Goal: Information Seeking & Learning: Learn about a topic

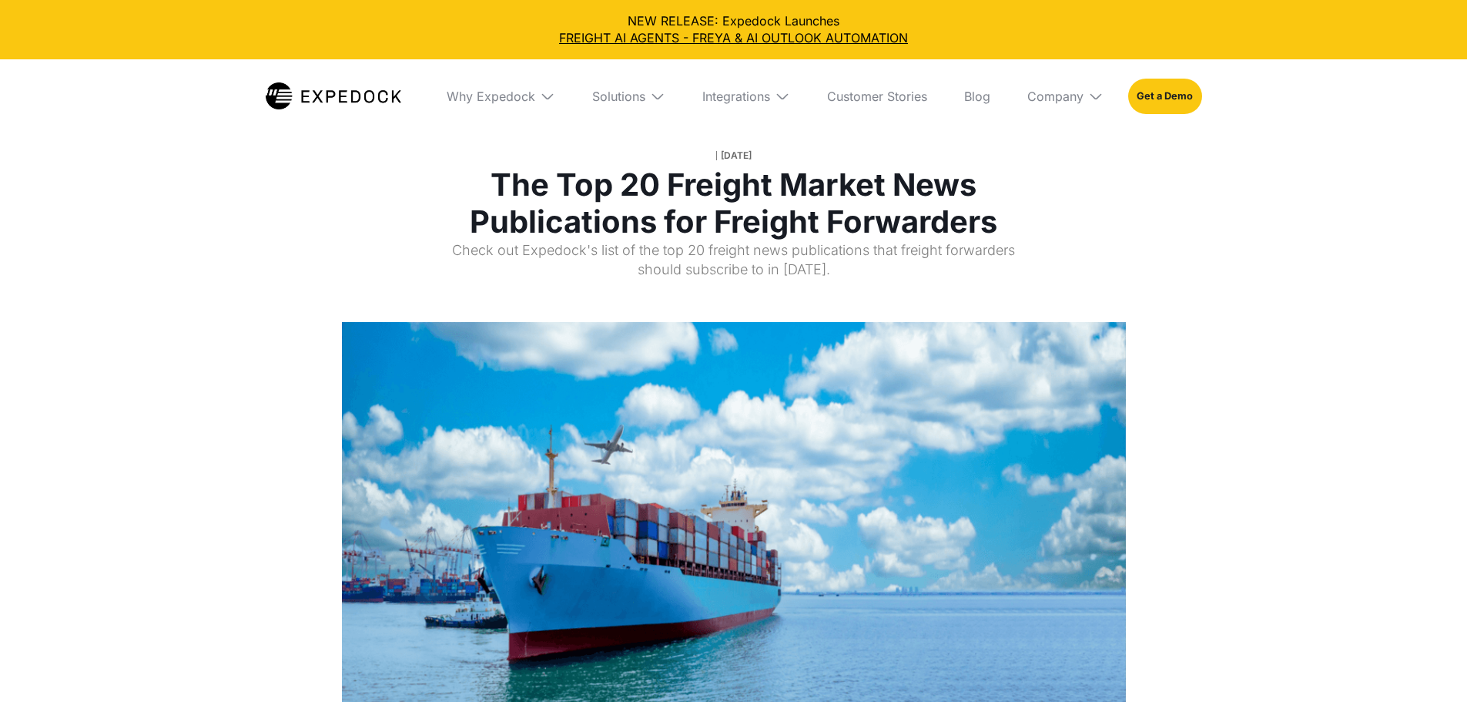
select select
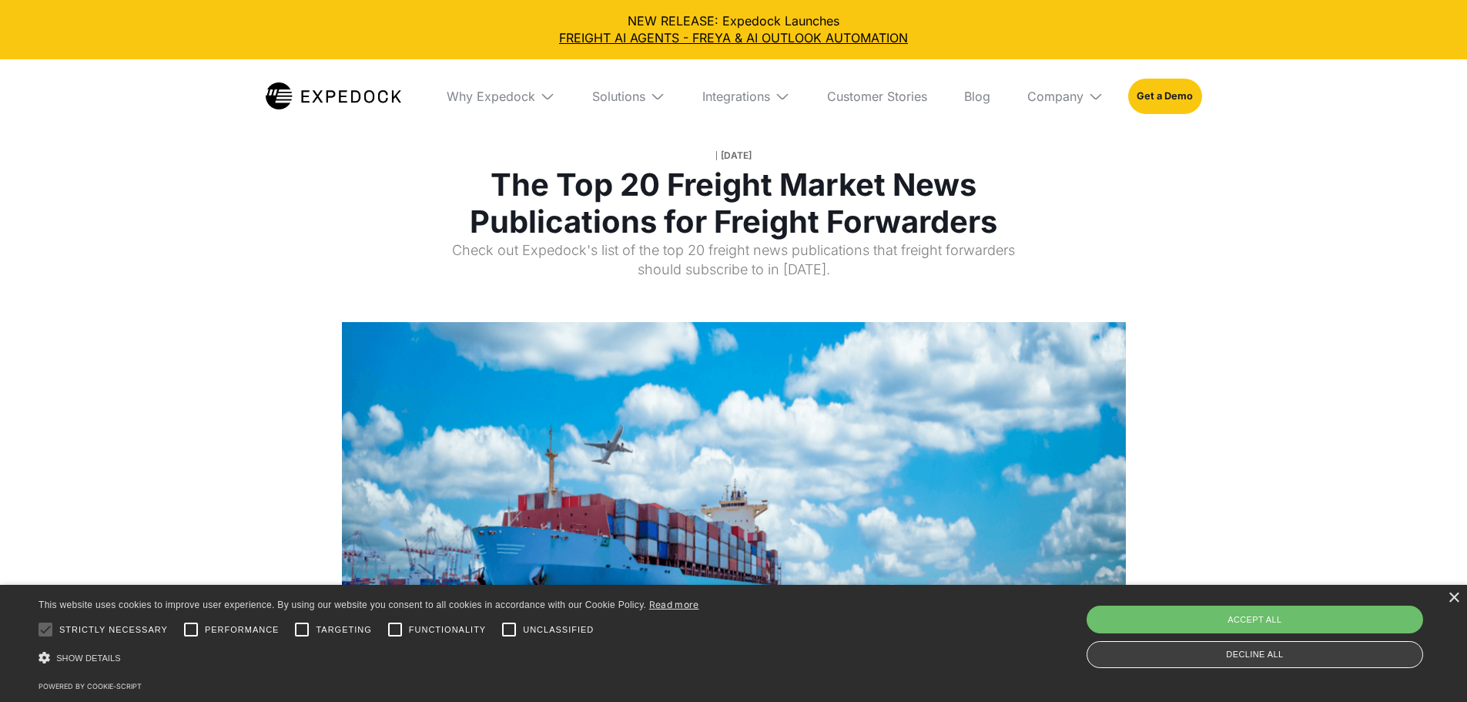
click at [1215, 658] on div "Decline all" at bounding box center [1255, 654] width 337 height 27
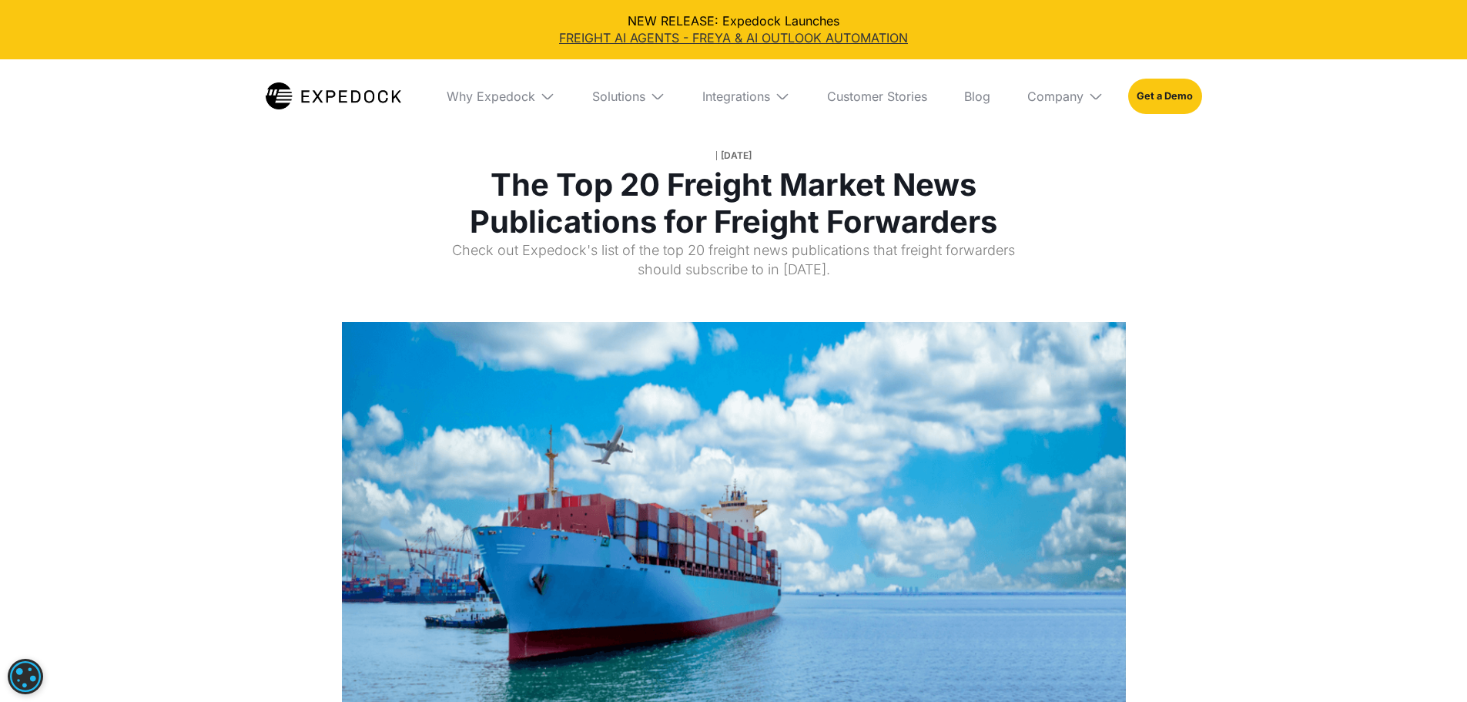
click at [764, 37] on link "FREIGHT AI AGENTS - FREYA & AI OUTLOOK AUTOMATION" at bounding box center [733, 37] width 1443 height 17
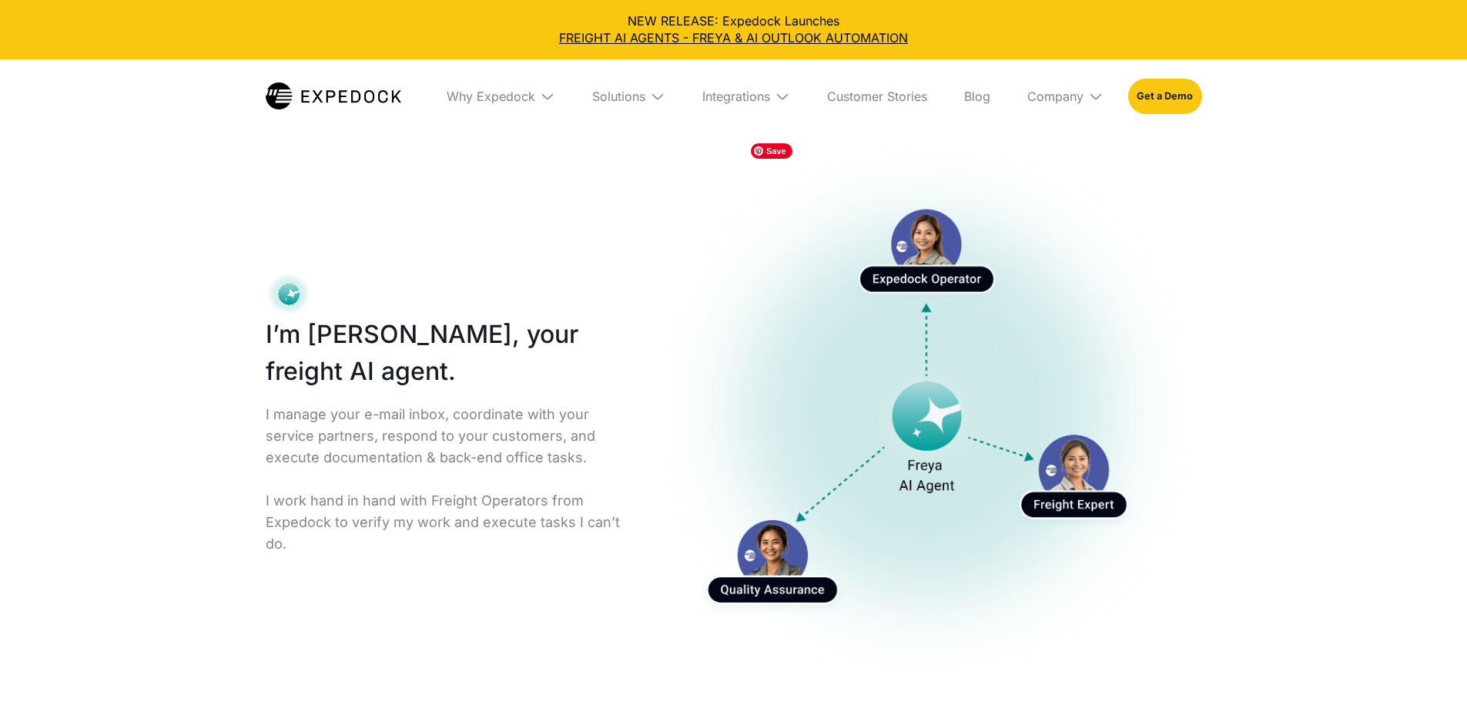
select select
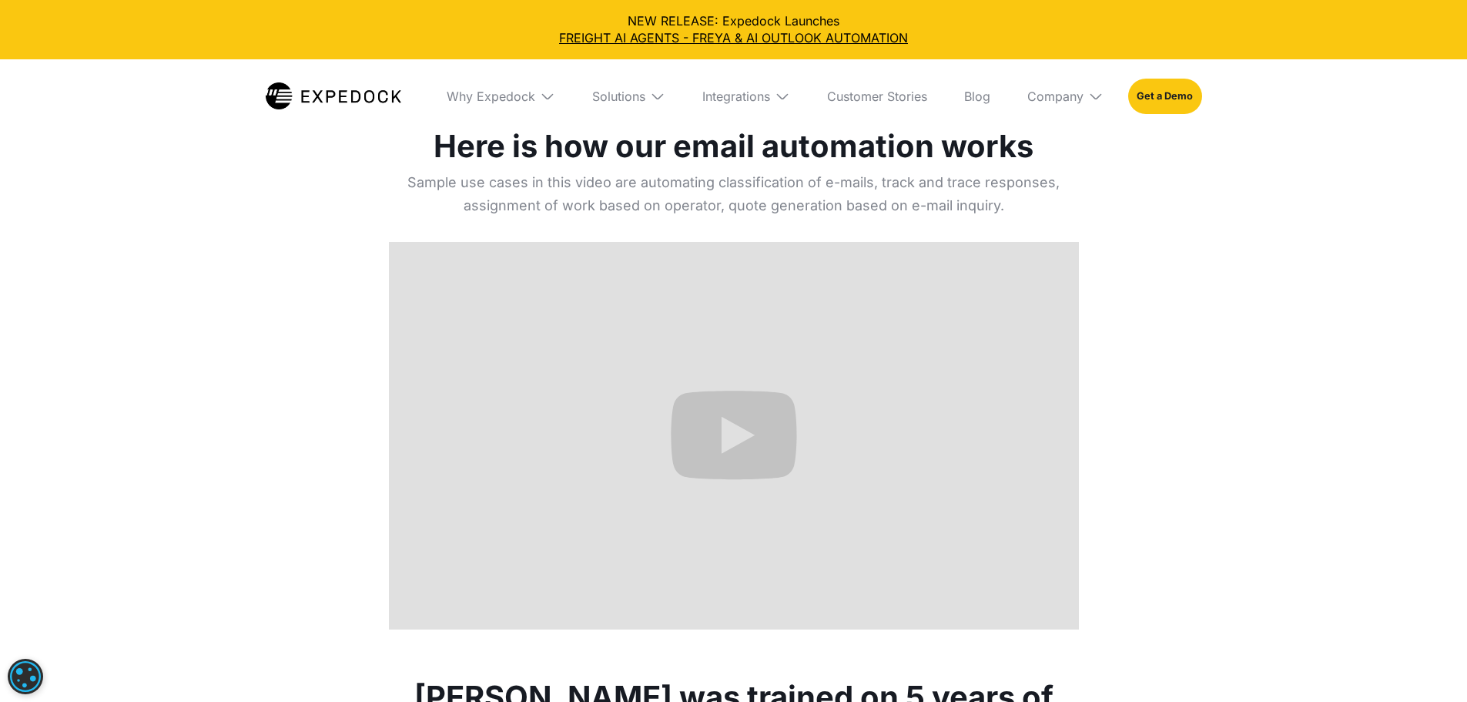
scroll to position [539, 0]
